Goal: Task Accomplishment & Management: Use online tool/utility

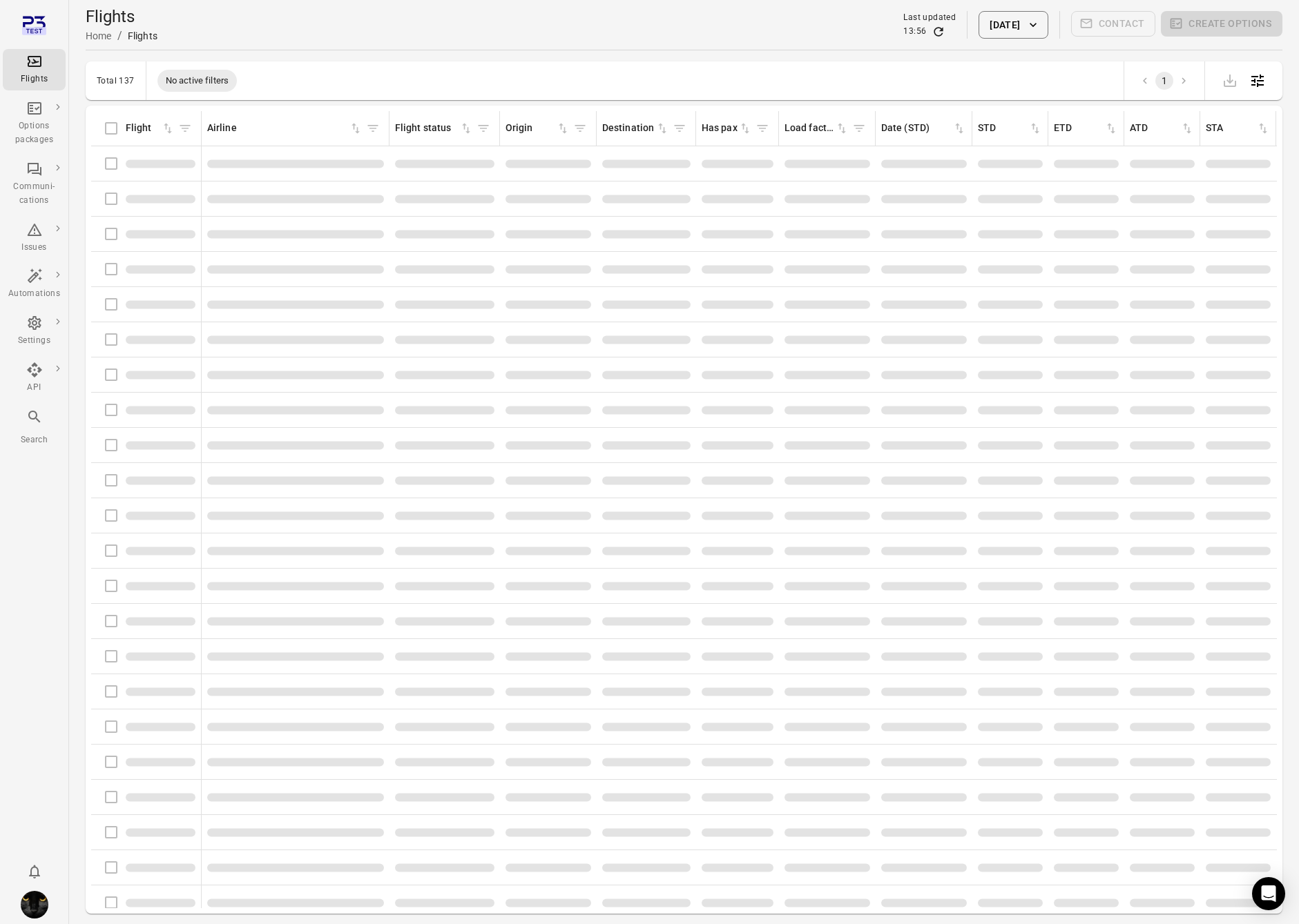
click at [108, 160] on div "Flights information" at bounding box center [146, 163] width 99 height 29
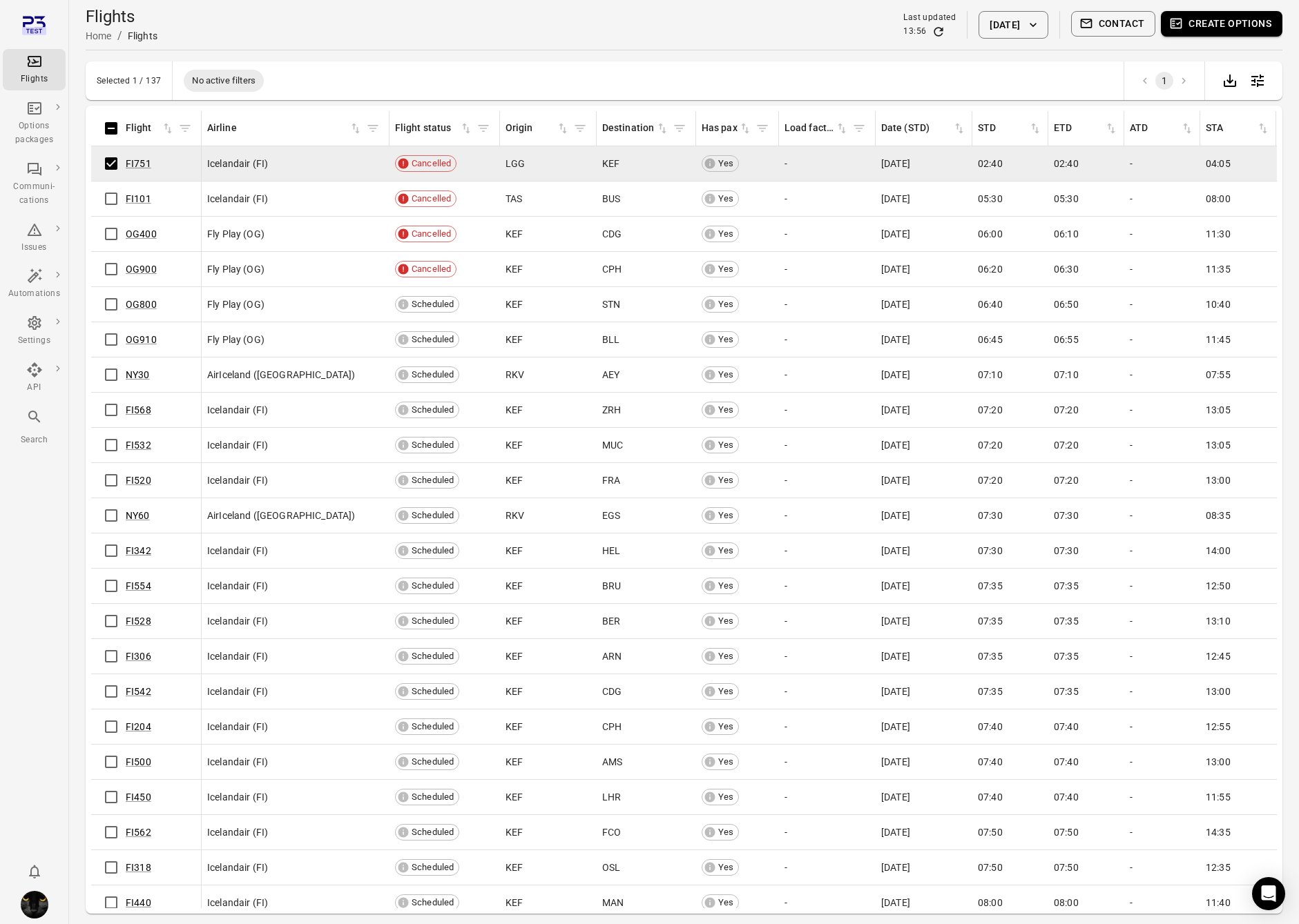
click at [1274, 29] on button "Create options" at bounding box center [1222, 24] width 122 height 26
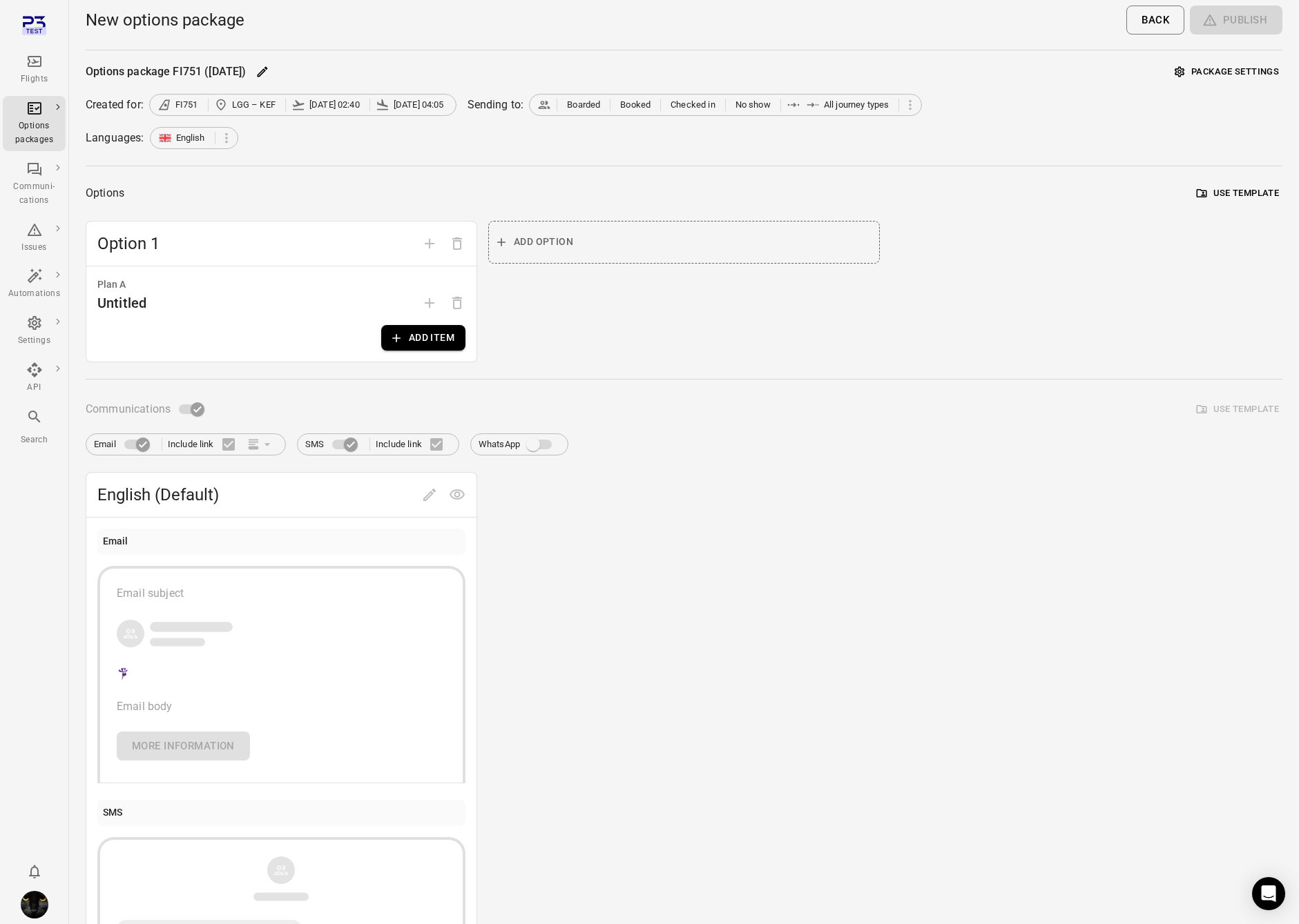
click at [445, 332] on button "Add item" at bounding box center [423, 338] width 84 height 26
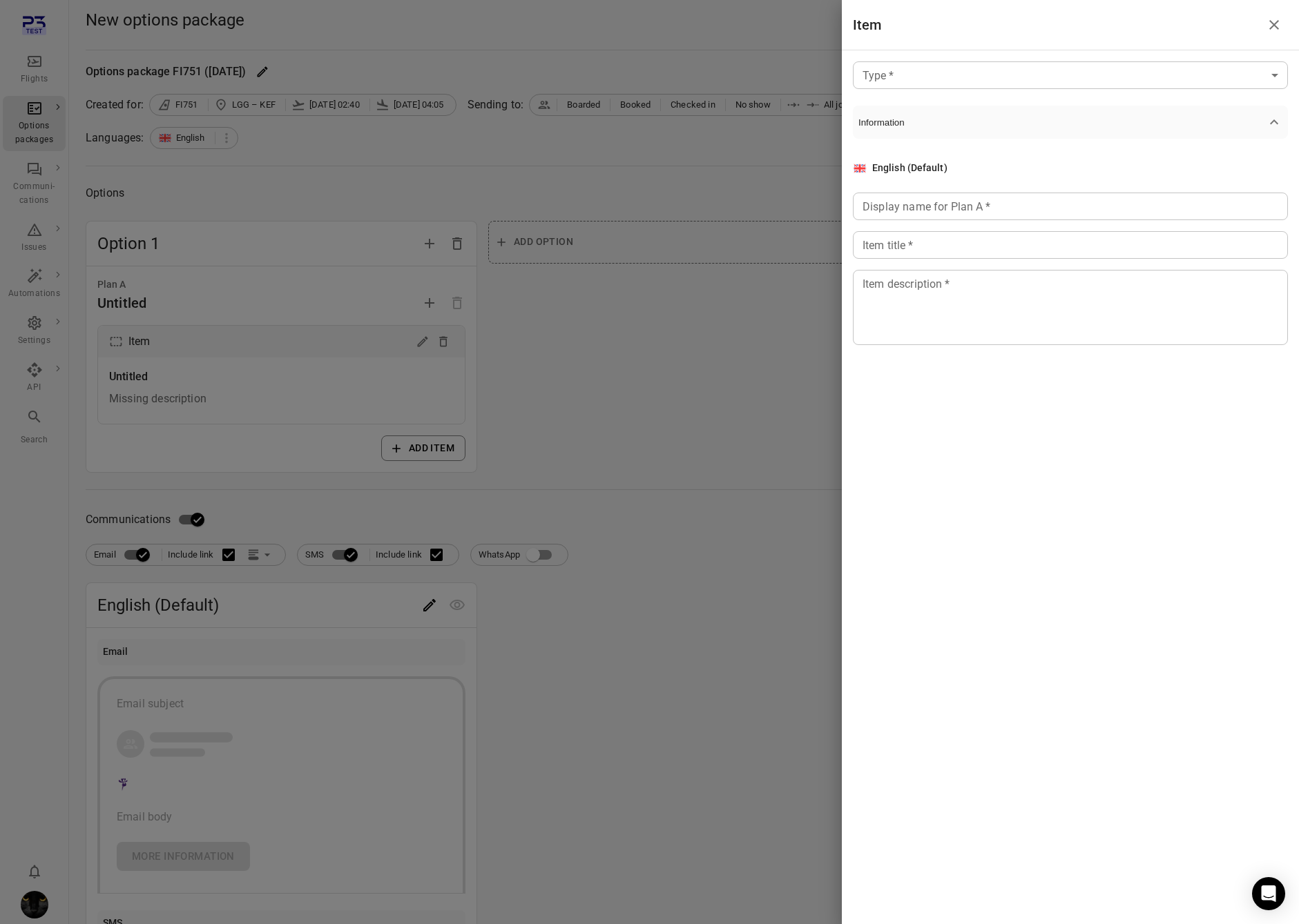
click at [581, 295] on div at bounding box center [650, 462] width 1299 height 924
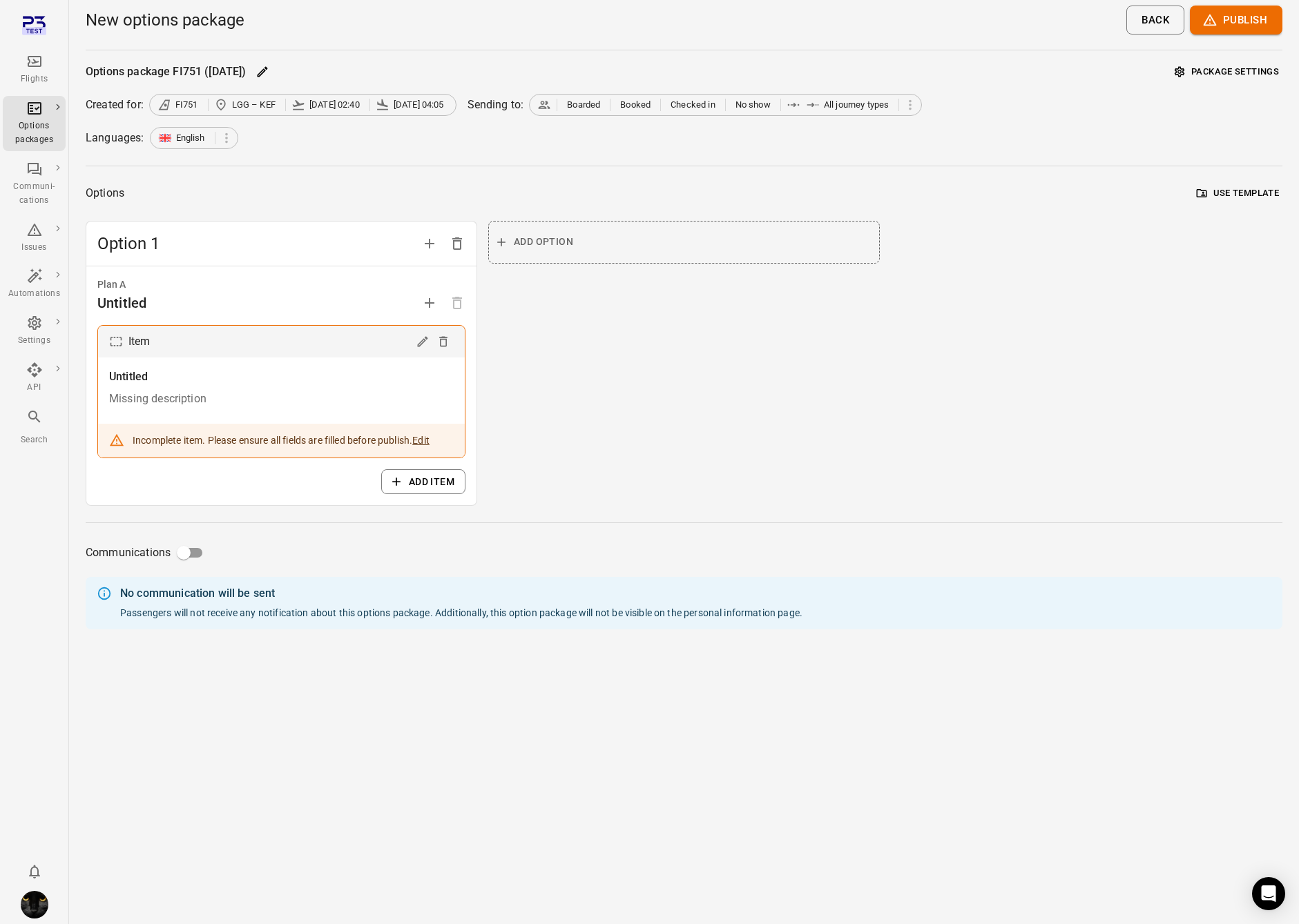
click at [295, 578] on div "No communication will be sent Passengers will not receive any notification abou…" at bounding box center [684, 603] width 1197 height 52
click at [291, 608] on div "Passengers will not receive any notification about this options package. Additi…" at bounding box center [461, 613] width 682 height 14
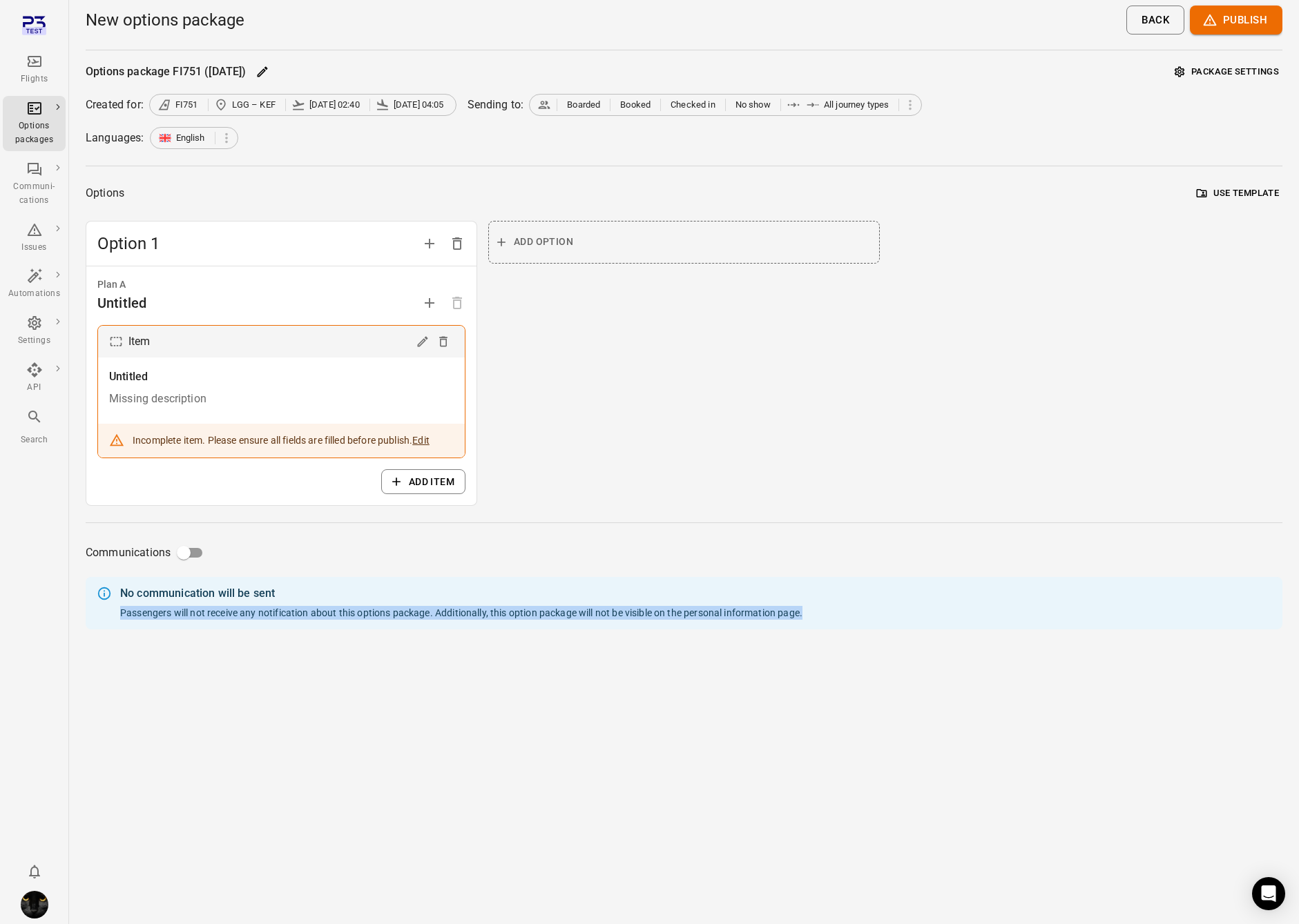
click at [291, 608] on div "Passengers will not receive any notification about this options package. Additi…" at bounding box center [461, 613] width 682 height 14
